Goal: Navigation & Orientation: Find specific page/section

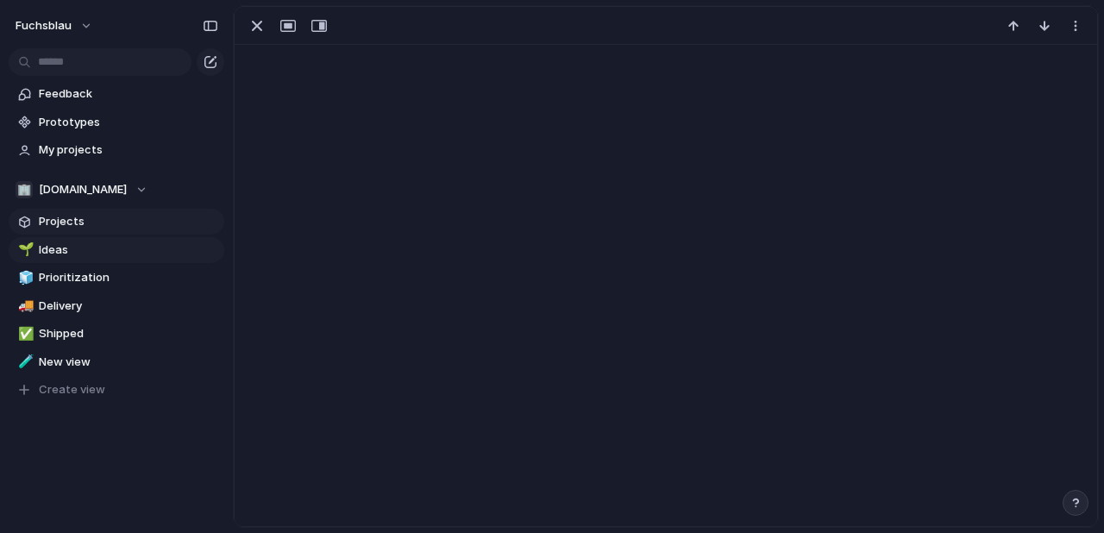
click at [85, 231] on link "Projects" at bounding box center [117, 222] width 216 height 26
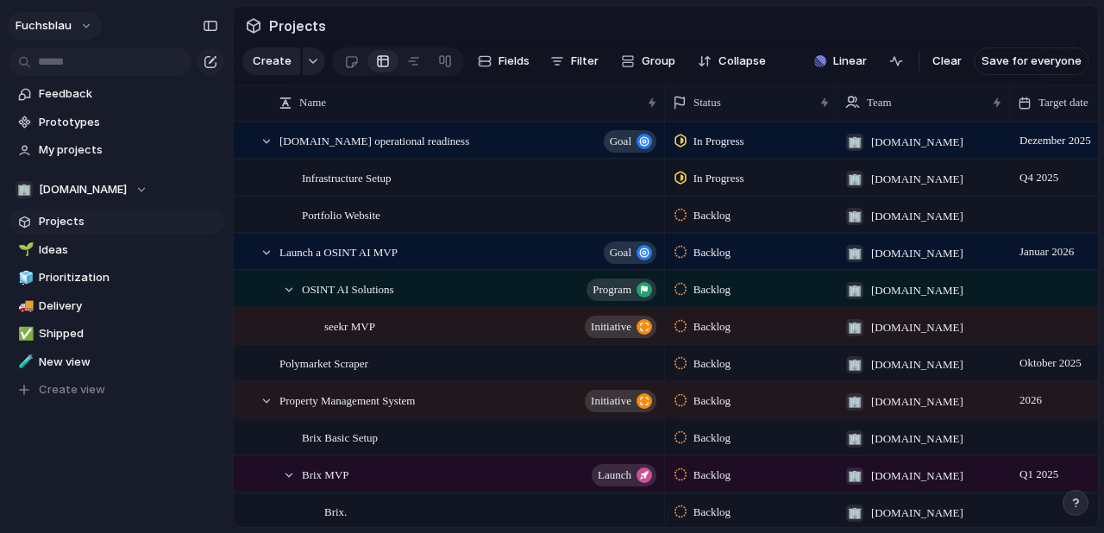
click at [69, 26] on span "fuchsblau" at bounding box center [44, 25] width 56 height 17
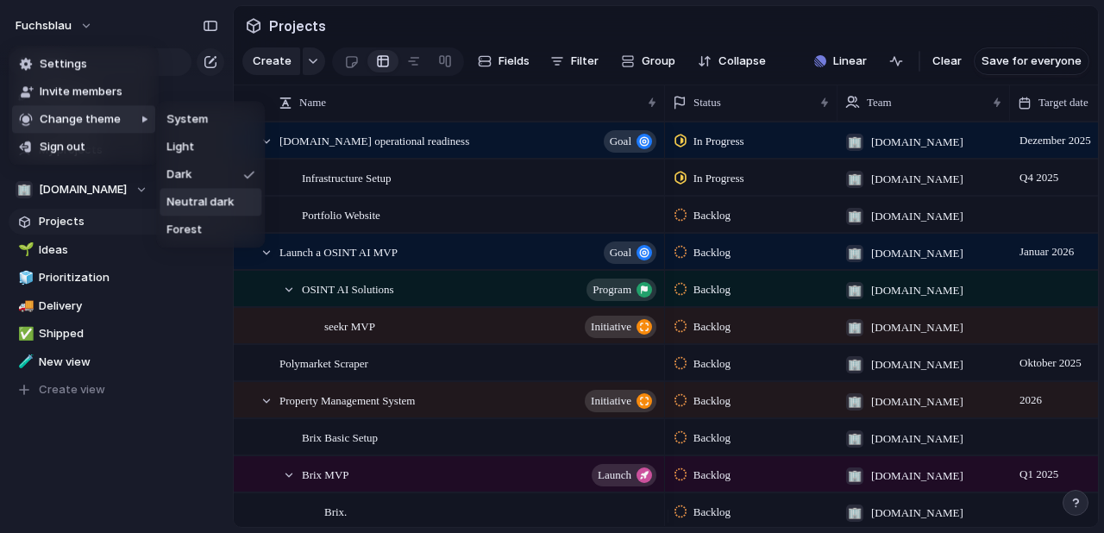
click at [186, 204] on span "Neutral dark" at bounding box center [200, 202] width 67 height 17
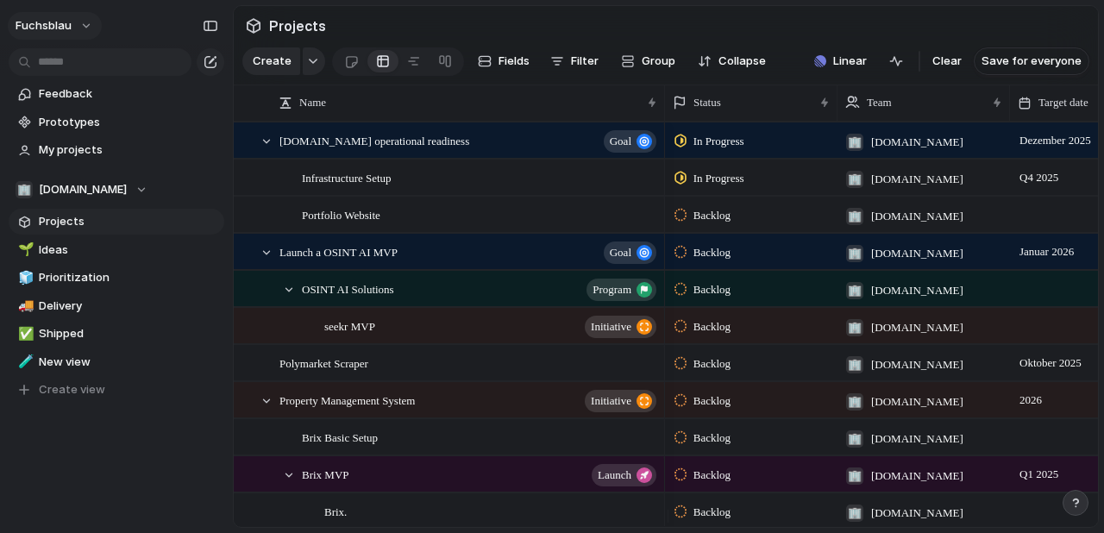
click at [90, 27] on button "fuchsblau" at bounding box center [55, 26] width 94 height 28
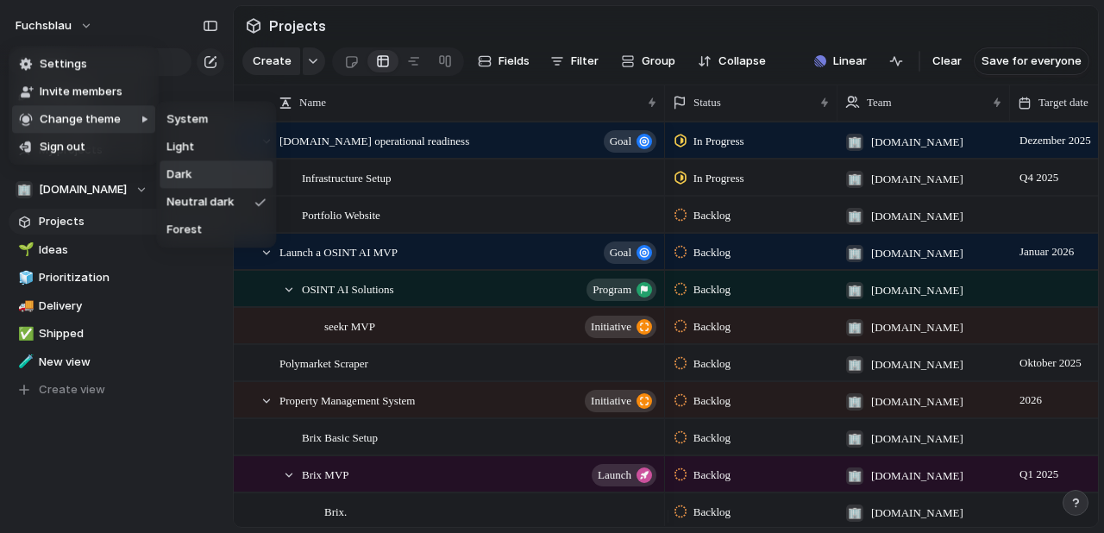
click at [185, 167] on span "Dark" at bounding box center [179, 175] width 25 height 17
